Goal: Information Seeking & Learning: Understand process/instructions

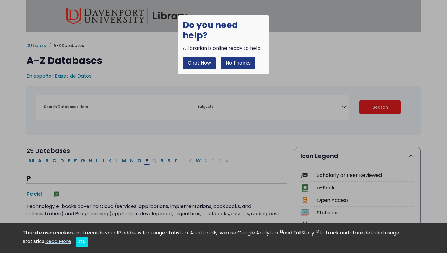
select select "Database Subject Filter"
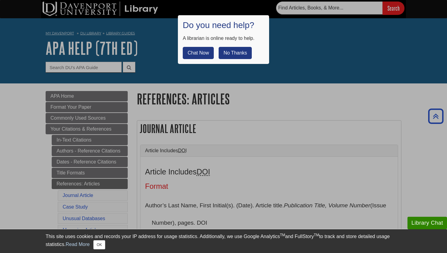
scroll to position [522, 0]
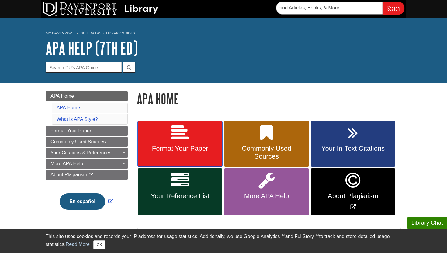
click at [187, 143] on link "Format Your Paper" at bounding box center [180, 144] width 85 height 46
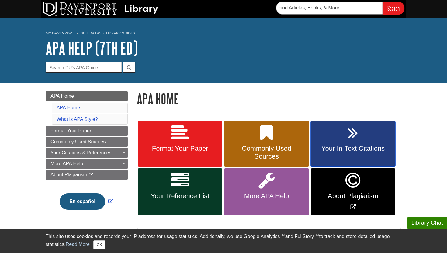
click at [360, 147] on span "Your In-Text Citations" at bounding box center [352, 148] width 75 height 8
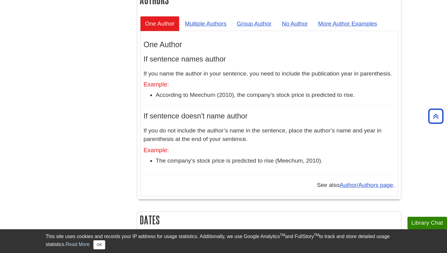
scroll to position [586, 0]
